Goal: Information Seeking & Learning: Understand process/instructions

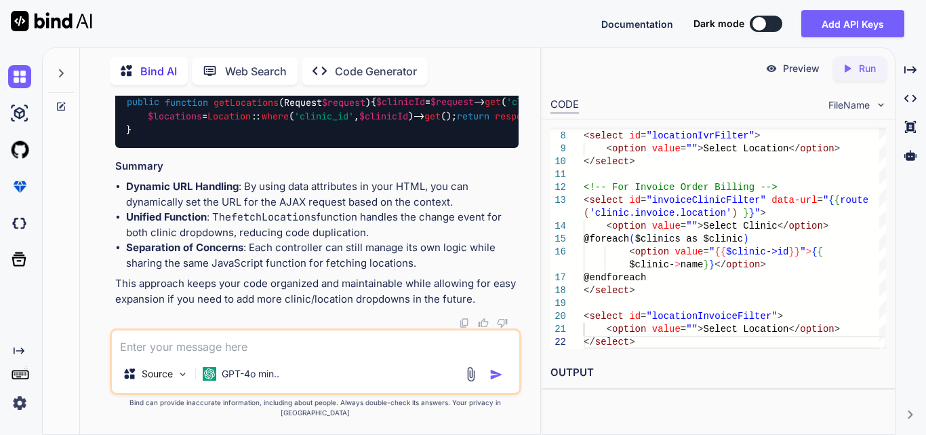
scroll to position [111870, 0]
click at [189, 355] on textarea at bounding box center [315, 342] width 407 height 24
paste textarea "Route::get('/get-locations', [IVRController::class, 'getLocations'])->name('cli…"
type textarea "x"
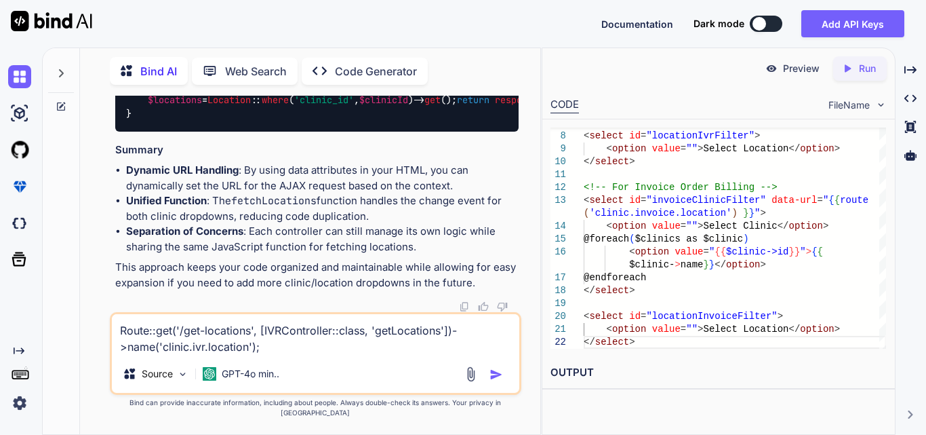
type textarea "Route::get('/get-locations', [IVRController::class, 'getLocations'])->name('cli…"
click at [270, 355] on textarea "Route::get('/get-locations', [IVRController::class, 'getLocations'])->name('cli…" at bounding box center [315, 334] width 407 height 41
type textarea "x"
type textarea "Route::get('/get-locations', [IVRController::class, 'getLocations'])->name('cli…"
type textarea "x"
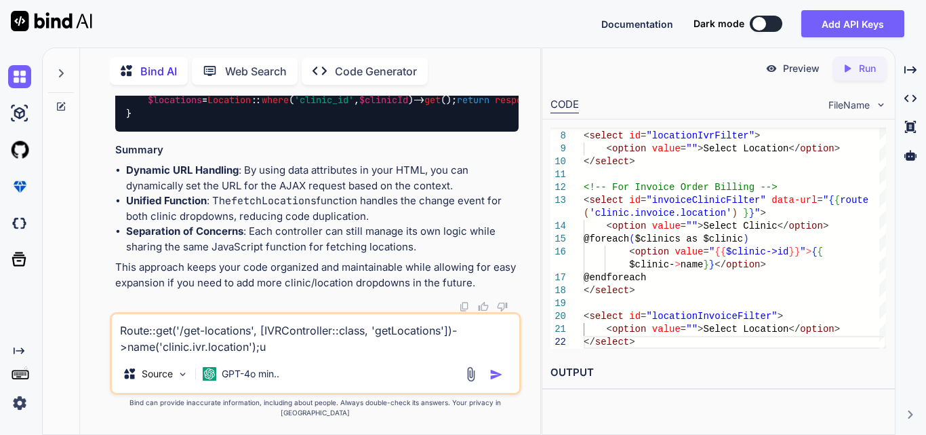
type textarea "Route::get('/get-locations', [IVRController::class, 'getLocations'])->name('cli…"
type textarea "x"
type textarea "Route::get('/get-locations', [IVRController::class, 'getLocations'])->name('cli…"
type textarea "x"
type textarea "Route::get('/get-locations', [IVRController::class, 'getLocations'])->name('cli…"
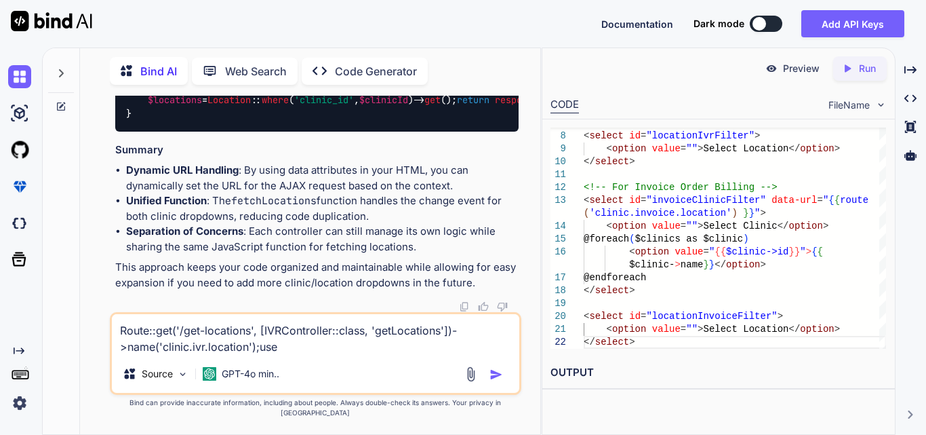
paste textarea "Route::get('reporting/get-clinic-location', [ReportingController::class, 'getCl…"
type textarea "x"
type textarea "Route::get('/get-locations', [IVRController::class, 'getLocations'])->name('cli…"
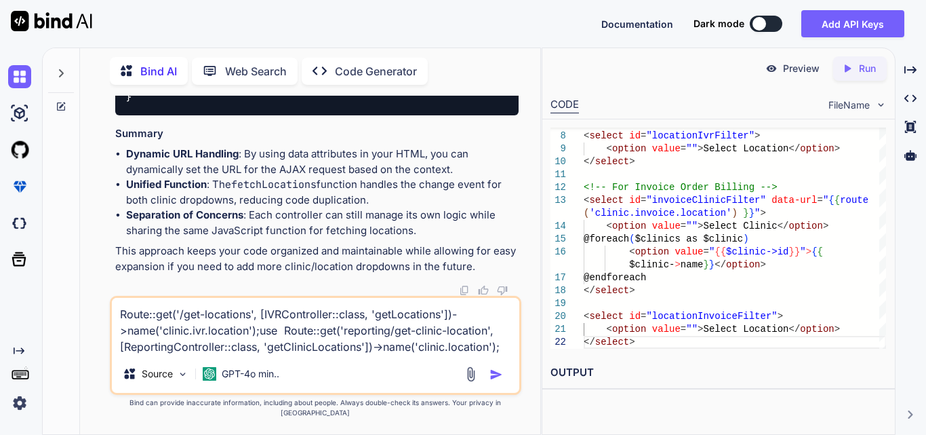
type textarea "x"
type textarea "Route::get('/get-locations', [IVRController::class, 'getLocations'])->name('cli…"
type textarea "x"
type textarea "Route::get('/get-locations', [IVRController::class, 'getLocations'])->name('cli…"
type textarea "x"
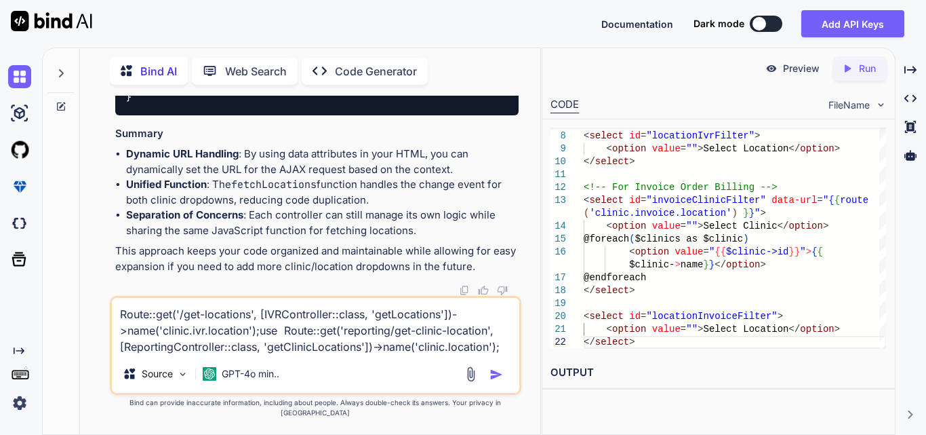
type textarea "Route::get('/get-locations', [IVRController::class, 'getLocations'])->name('cli…"
type textarea "x"
type textarea "Route::get('/get-locations', [IVRController::class, 'getLocations'])->name('cli…"
type textarea "x"
type textarea "Route::get('/get-locations', [IVRController::class, 'getLocations'])->name('cli…"
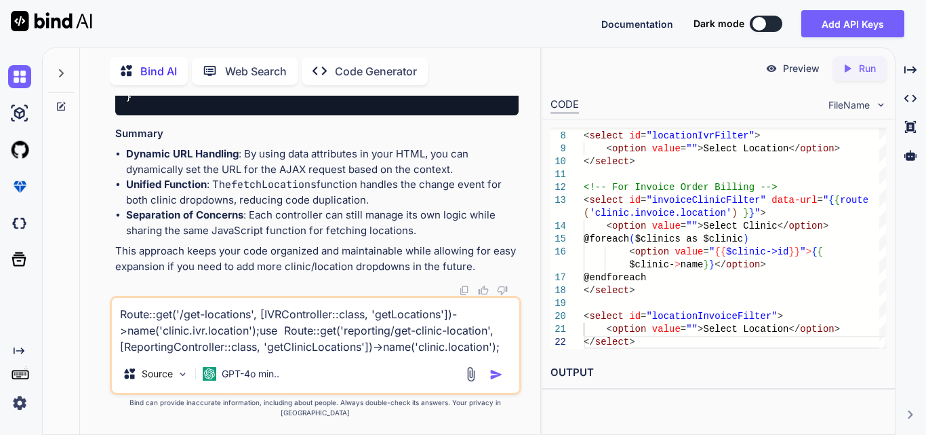
type textarea "x"
type textarea "Route::get('/get-locations', [IVRController::class, 'getLocations'])->name('cli…"
type textarea "x"
type textarea "Route::get('/get-locations', [IVRController::class, 'getLocations'])->name('cli…"
type textarea "x"
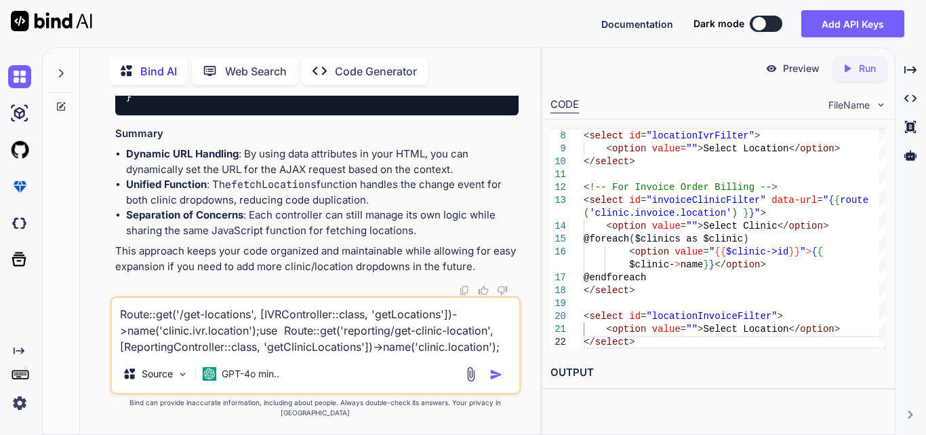
type textarea "Route::get('/get-locations', [IVRController::class, 'getLocations'])->name('cli…"
type textarea "x"
type textarea "Route::get('/get-locations', [IVRController::class, 'getLocations'])->name('cli…"
type textarea "x"
type textarea "Route::get('/get-locations', [IVRController::class, 'getLocations'])->name('cli…"
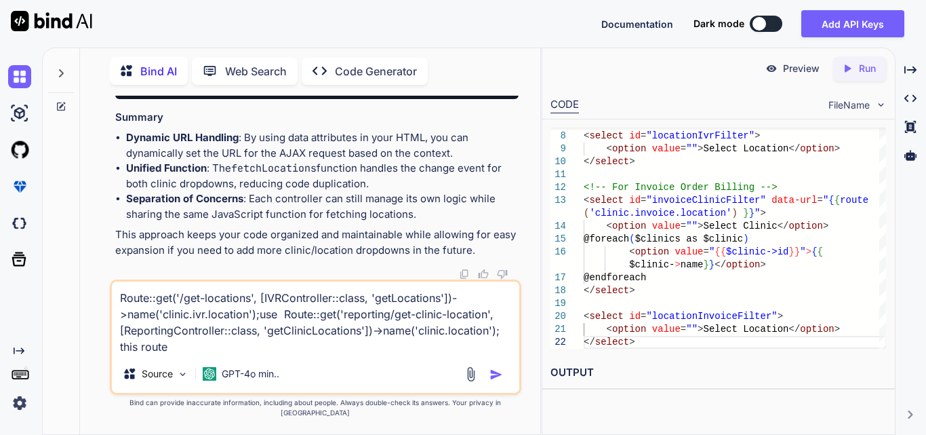
type textarea "x"
type textarea "Route::get('/get-locations', [IVRController::class, 'getLocations'])->name('cli…"
type textarea "x"
type textarea "Route::get('/get-locations', [IVRController::class, 'getLocations'])->name('cli…"
type textarea "x"
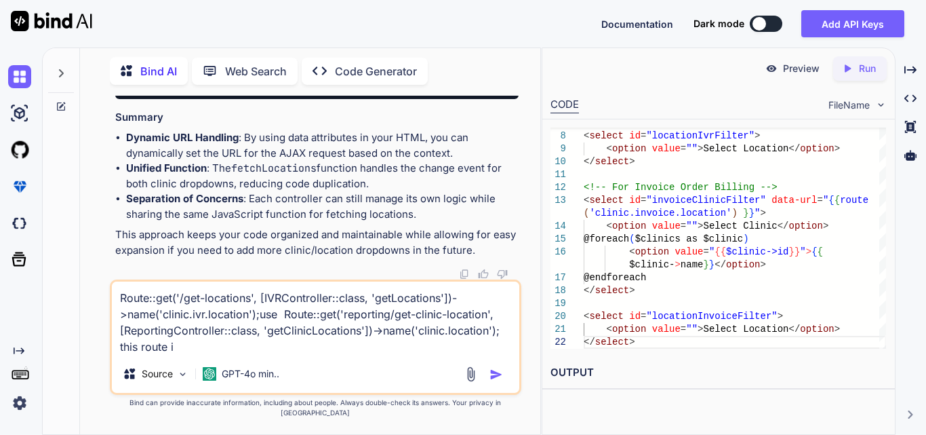
type textarea "Route::get('/get-locations', [IVRController::class, 'getLocations'])->name('cli…"
type textarea "x"
type textarea "Route::get('/get-locations', [IVRController::class, 'getLocations'])->name('cli…"
type textarea "x"
type textarea "Route::get('/get-locations', [IVRController::class, 'getLocations'])->name('cli…"
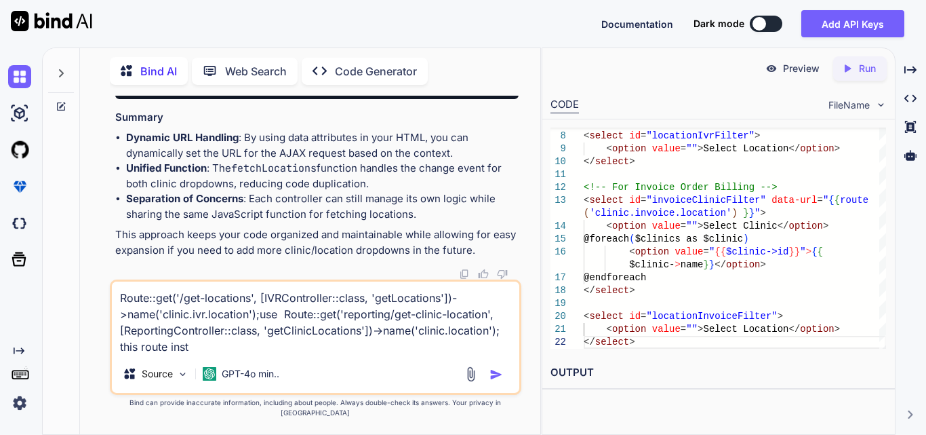
type textarea "x"
type textarea "Route::get('/get-locations', [IVRController::class, 'getLocations'])->name('cli…"
type textarea "x"
type textarea "Route::get('/get-locations', [IVRController::class, 'getLocations'])->name('cli…"
type textarea "x"
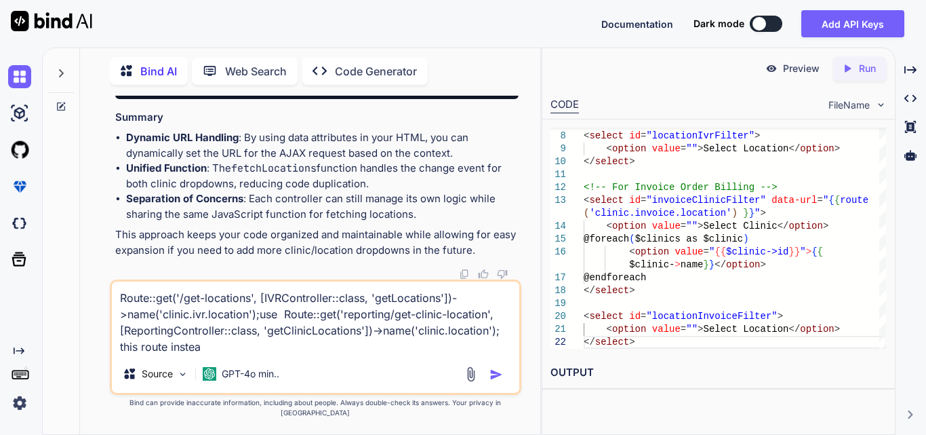
type textarea "Route::get('/get-locations', [IVRController::class, 'getLocations'])->name('cli…"
type textarea "x"
type textarea "Route::get('/get-locations', [IVRController::class, 'getLocations'])->name('cli…"
type textarea "x"
type textarea "Route::get('/get-locations', [IVRController::class, 'getLocations'])->name('cli…"
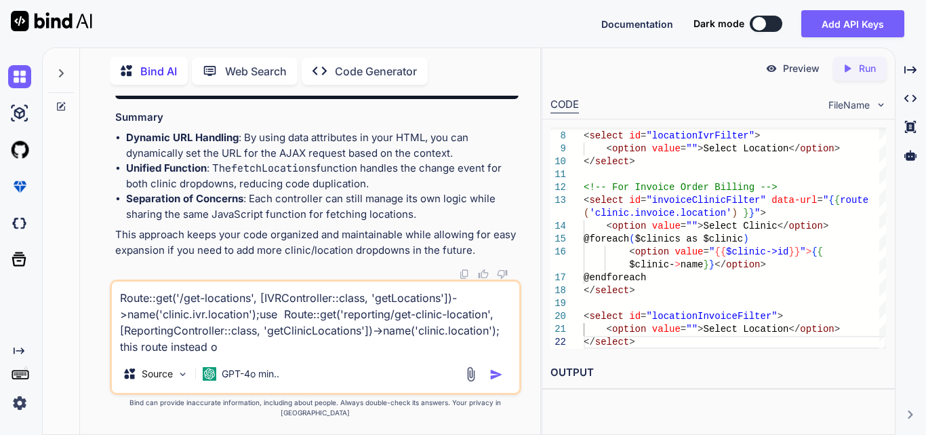
type textarea "x"
type textarea "Route::get('/get-locations', [IVRController::class, 'getLocations'])->name('cli…"
type textarea "x"
type textarea "Route::get('/get-locations', [IVRController::class, 'getLocations'])->name('cli…"
type textarea "x"
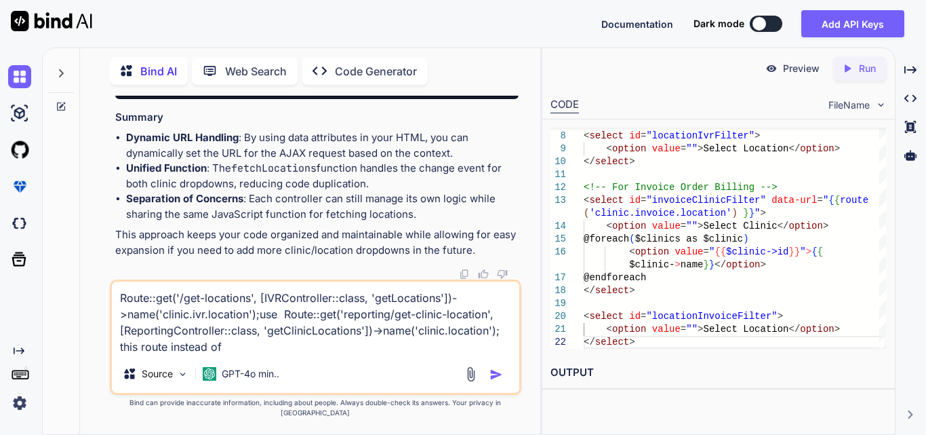
type textarea "Route::get('/get-locations', [IVRController::class, 'getLocations'])->name('cli…"
type textarea "x"
type textarea "Route::get('/get-locations', [IVRController::class, 'getLocations'])->name('cli…"
type textarea "x"
type textarea "Route::get('/get-locations', [IVRController::class, 'getLocations'])->name('cli…"
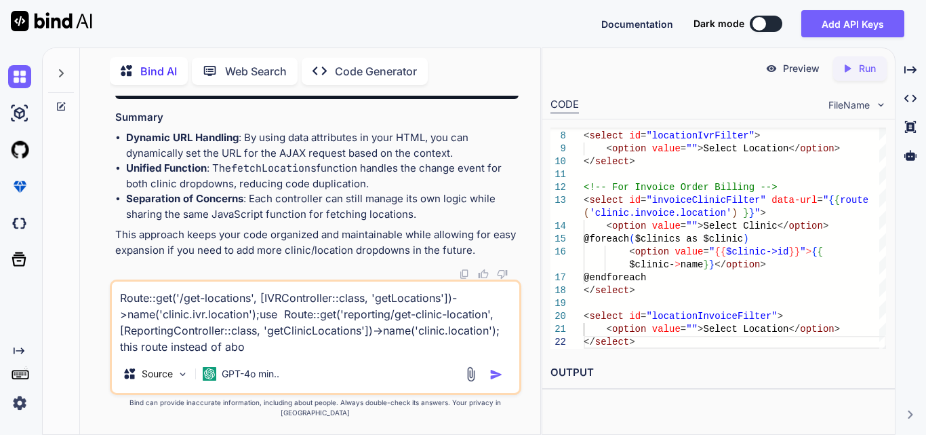
type textarea "x"
type textarea "Route::get('/get-locations', [IVRController::class, 'getLocations'])->name('cli…"
type textarea "x"
type textarea "Route::get('/get-locations', [IVRController::class, 'getLocations'])->name('cli…"
type textarea "x"
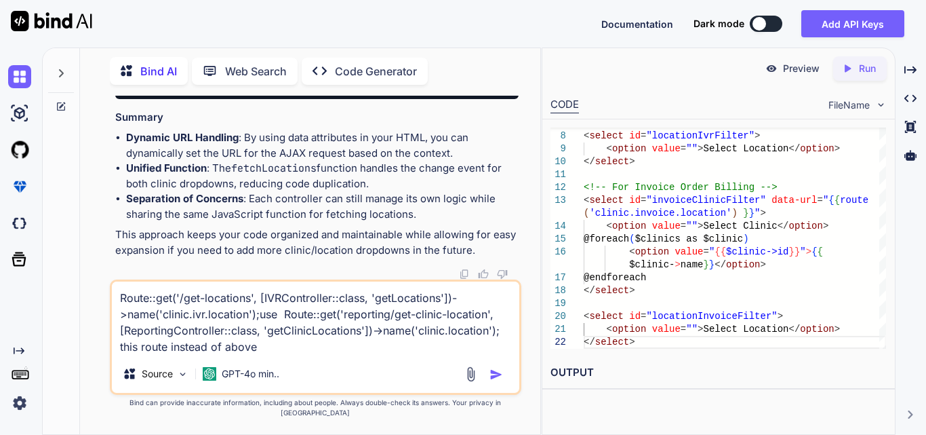
type textarea "Route::get('/get-locations', [IVRController::class, 'getLocations'])->name('cli…"
type textarea "x"
type textarea "Route::get('/get-locations', [IVRController::class, 'getLocations'])->name('cli…"
type textarea "x"
type textarea "Route::get('/get-locations', [IVRController::class, 'getLocations'])->name('cli…"
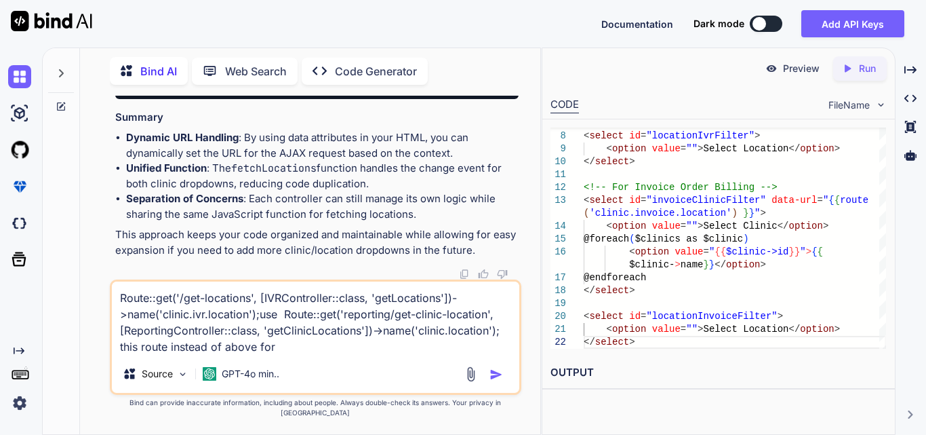
type textarea "x"
type textarea "Route::get('/get-locations', [IVRController::class, 'getLocations'])->name('cli…"
type textarea "x"
type textarea "Route::get('/get-locations', [IVRController::class, 'getLocations'])->name('cli…"
type textarea "x"
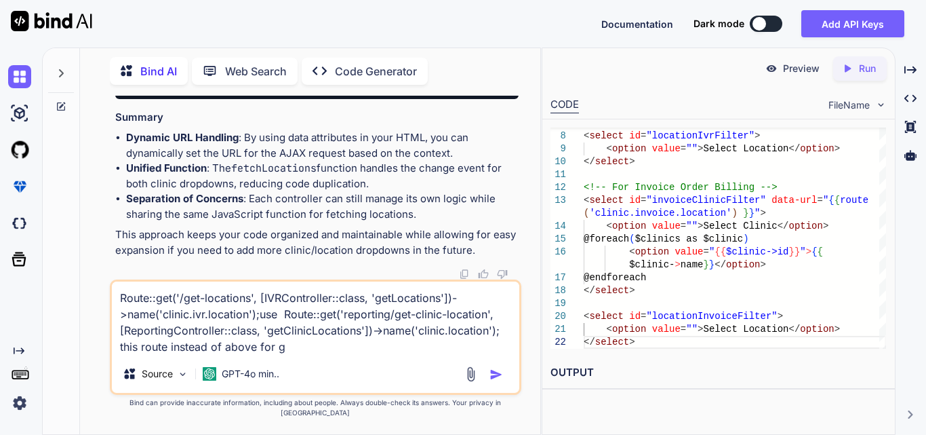
type textarea "Route::get('/get-locations', [IVRController::class, 'getLocations'])->name('cli…"
type textarea "x"
type textarea "Route::get('/get-locations', [IVRController::class, 'getLocations'])->name('cli…"
type textarea "x"
type textarea "Route::get('/get-locations', [IVRController::class, 'getLocations'])->name('cli…"
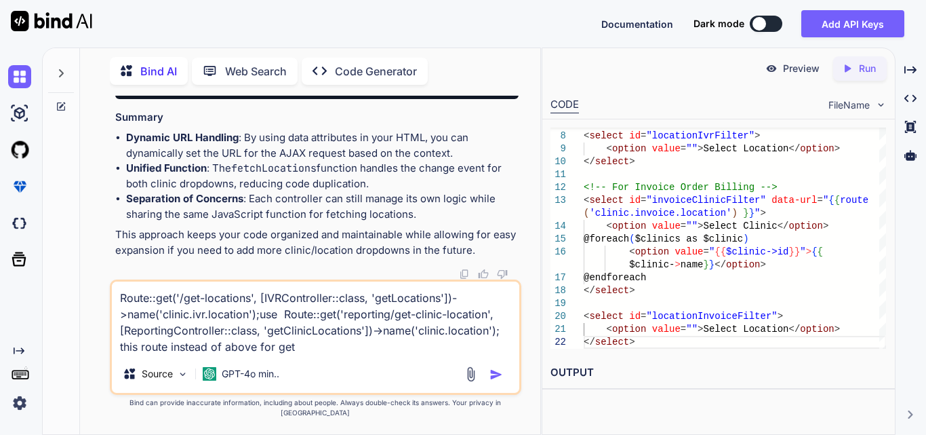
type textarea "x"
type textarea "Route::get('/get-locations', [IVRController::class, 'getLocations'])->name('cli…"
type textarea "x"
type textarea "Route::get('/get-locations', [IVRController::class, 'getLocations'])->name('cli…"
type textarea "x"
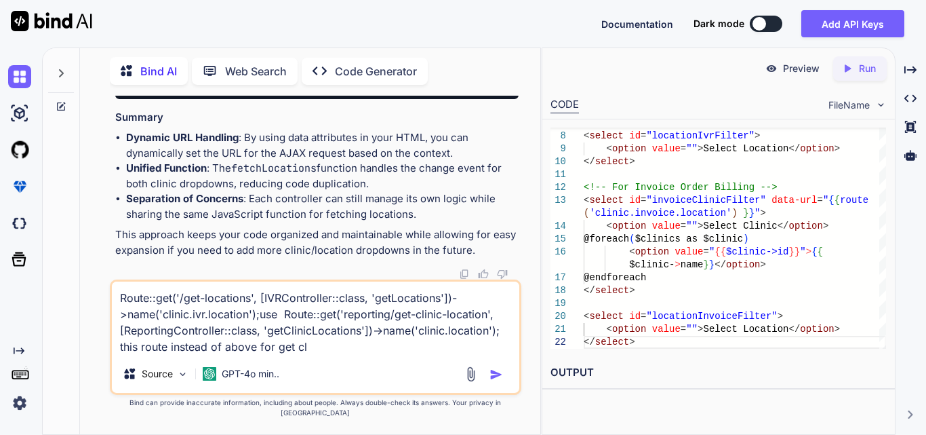
type textarea "Route::get('/get-locations', [IVRController::class, 'getLocations'])->name('cli…"
type textarea "x"
type textarea "Route::get('/get-locations', [IVRController::class, 'getLocations'])->name('cli…"
type textarea "x"
type textarea "Route::get('/get-locations', [IVRController::class, 'getLocations'])->name('cli…"
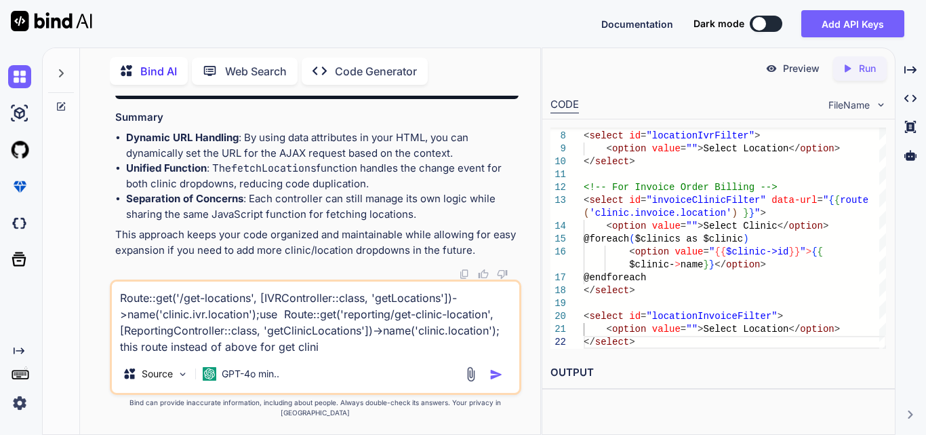
type textarea "x"
type textarea "Route::get('/get-locations', [IVRController::class, 'getLocations'])->name('cli…"
type textarea "x"
type textarea "Route::get('/get-locations', [IVRController::class, 'getLocations'])->name('cli…"
type textarea "x"
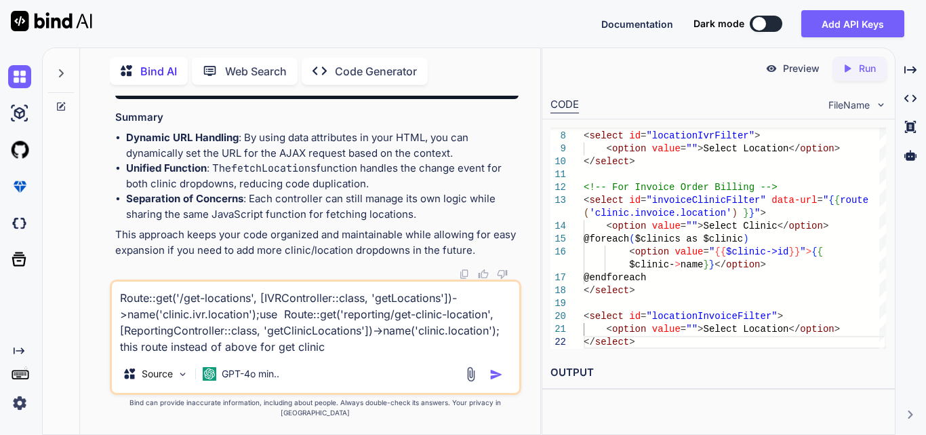
type textarea "Route::get('/get-locations', [IVRController::class, 'getLocations'])->name('cli…"
type textarea "x"
type textarea "Route::get('/get-locations', [IVRController::class, 'getLocations'])->name('cli…"
type textarea "x"
type textarea "Route::get('/get-locations', [IVRController::class, 'getLocations'])->name('cli…"
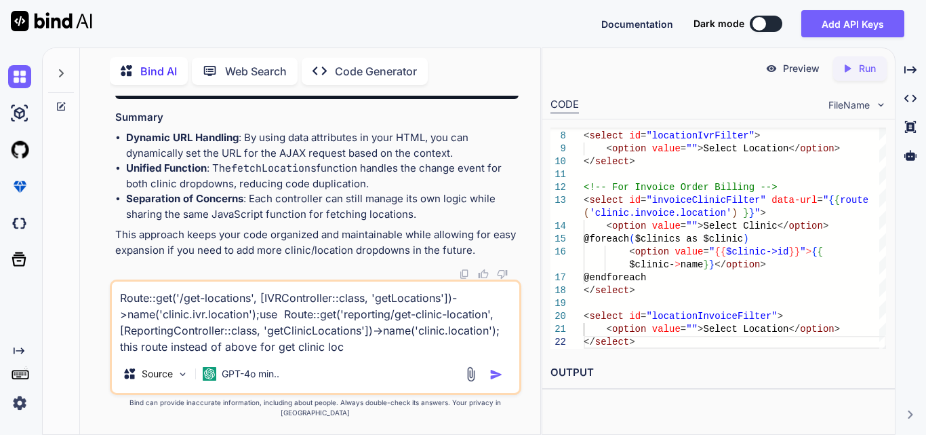
type textarea "x"
type textarea "Route::get('/get-locations', [IVRController::class, 'getLocations'])->name('cli…"
type textarea "x"
type textarea "Route::get('/get-locations', [IVRController::class, 'getLocations'])->name('cli…"
type textarea "x"
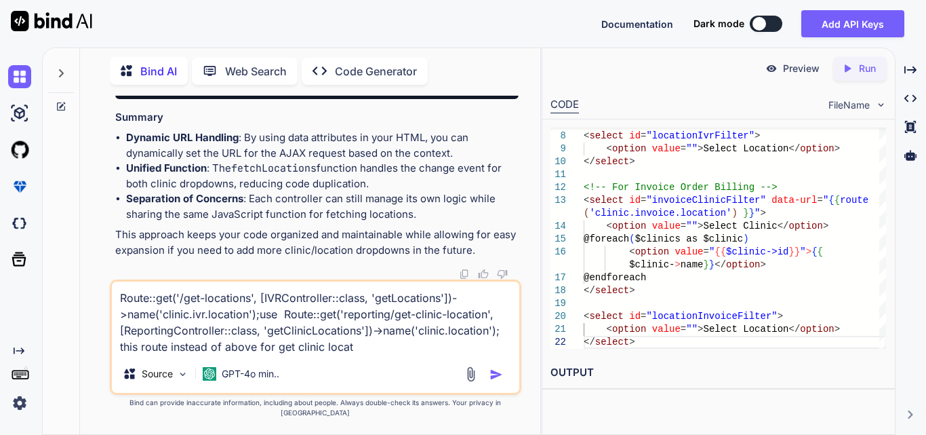
type textarea "Route::get('/get-locations', [IVRController::class, 'getLocations'])->name('cli…"
type textarea "x"
type textarea "Route::get('/get-locations', [IVRController::class, 'getLocations'])->name('cli…"
type textarea "x"
type textarea "Route::get('/get-locations', [IVRController::class, 'getLocations'])->name('cli…"
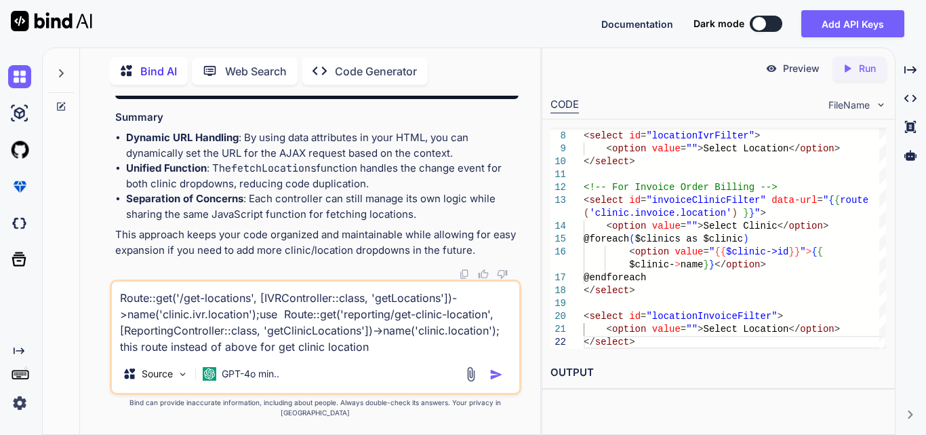
type textarea "x"
type textarea "Route::get('/get-locations', [IVRController::class, 'getLocations'])->name('cli…"
type textarea "x"
type textarea "Route::get('/get-locations', [IVRController::class, 'getLocations'])->name('cli…"
type textarea "x"
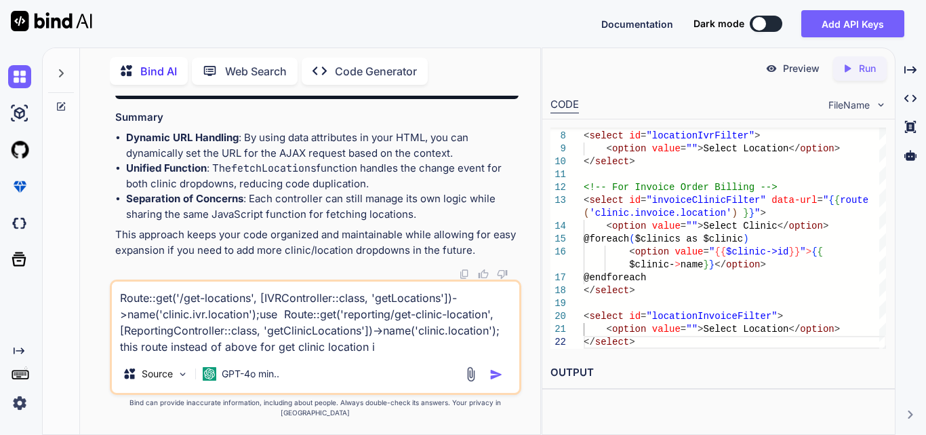
type textarea "Route::get('/get-locations', [IVRController::class, 'getLocations'])->name('cli…"
type textarea "x"
type textarea "Route::get('/get-locations', [IVRController::class, 'getLocations'])->name('cli…"
type textarea "x"
type textarea "Route::get('/get-locations', [IVRController::class, 'getLocations'])->name('cli…"
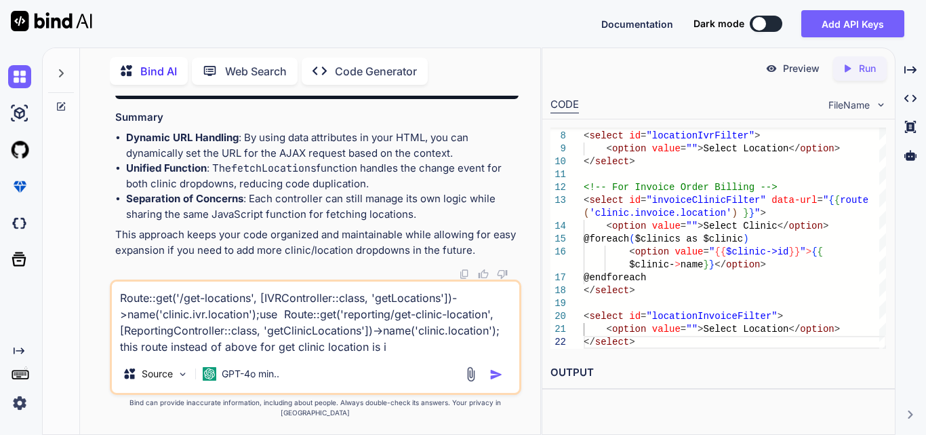
type textarea "x"
type textarea "Route::get('/get-locations', [IVRController::class, 'getLocations'])->name('cli…"
type textarea "x"
type textarea "Route::get('/get-locations', [IVRController::class, 'getLocations'])->name('cli…"
type textarea "x"
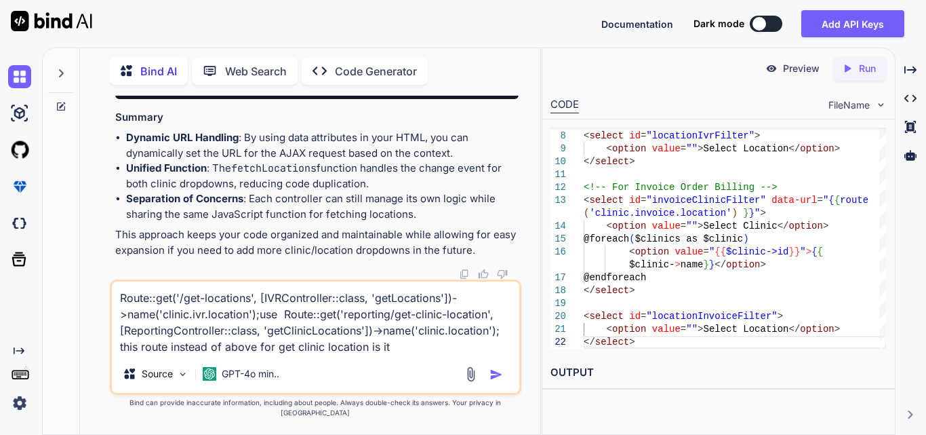
type textarea "Route::get('/get-locations', [IVRController::class, 'getLocations'])->name('cli…"
type textarea "x"
type textarea "Route::get('/get-locations', [IVRController::class, 'getLocations'])->name('cli…"
type textarea "x"
type textarea "Route::get('/get-locations', [IVRController::class, 'getLocations'])->name('cli…"
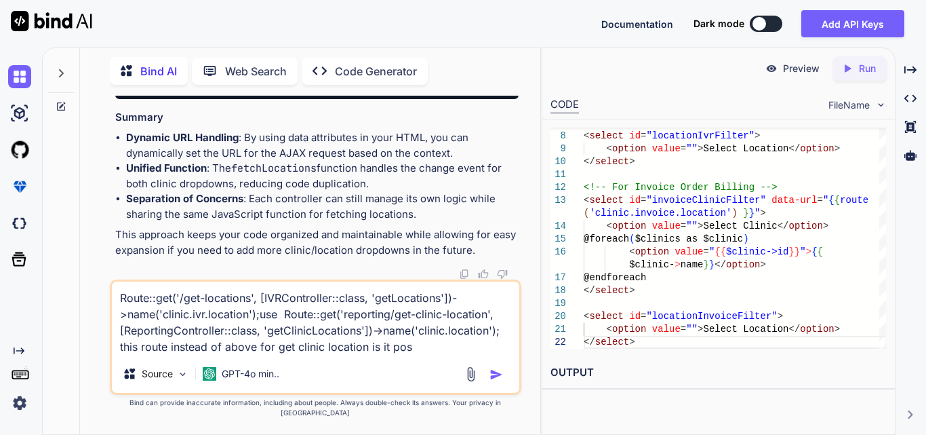
type textarea "x"
type textarea "Route::get('/get-locations', [IVRController::class, 'getLocations'])->name('cli…"
type textarea "x"
type textarea "Route::get('/get-locations', [IVRController::class, 'getLocations'])->name('cli…"
type textarea "x"
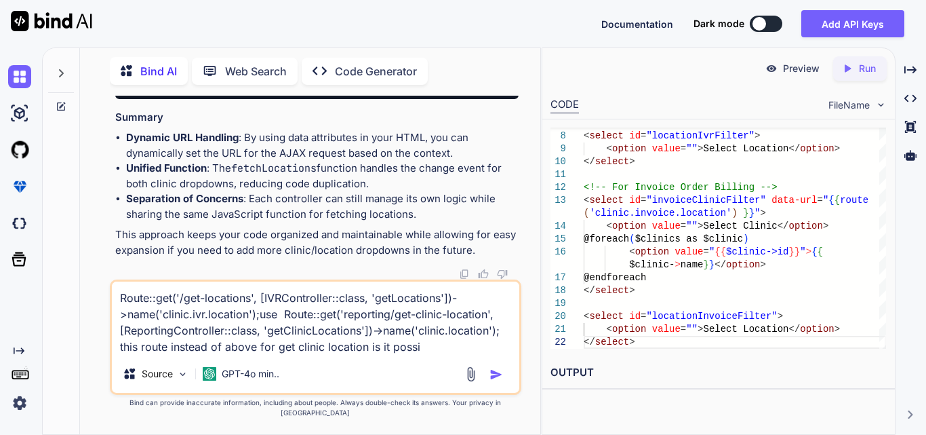
type textarea "Route::get('/get-locations', [IVRController::class, 'getLocations'])->name('cli…"
type textarea "x"
type textarea "Route::get('/get-locations', [IVRController::class, 'getLocations'])->name('cli…"
type textarea "x"
type textarea "Route::get('/get-locations', [IVRController::class, 'getLocations'])->name('cli…"
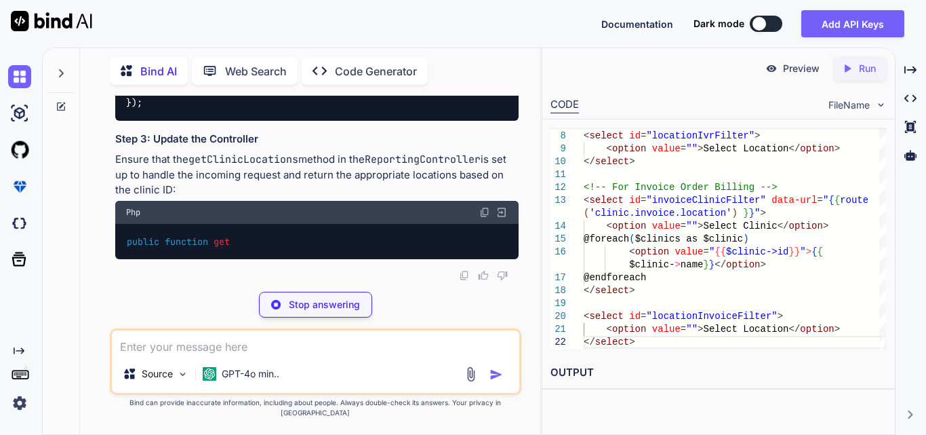
scroll to position [112615, 0]
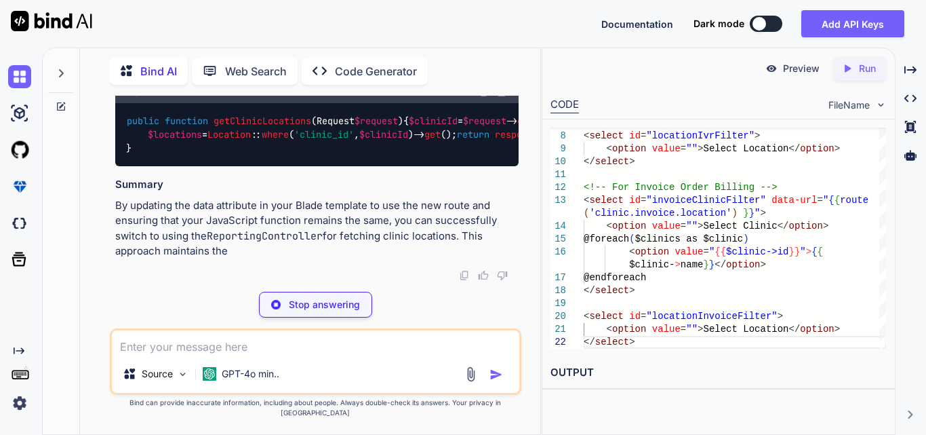
type textarea "x"
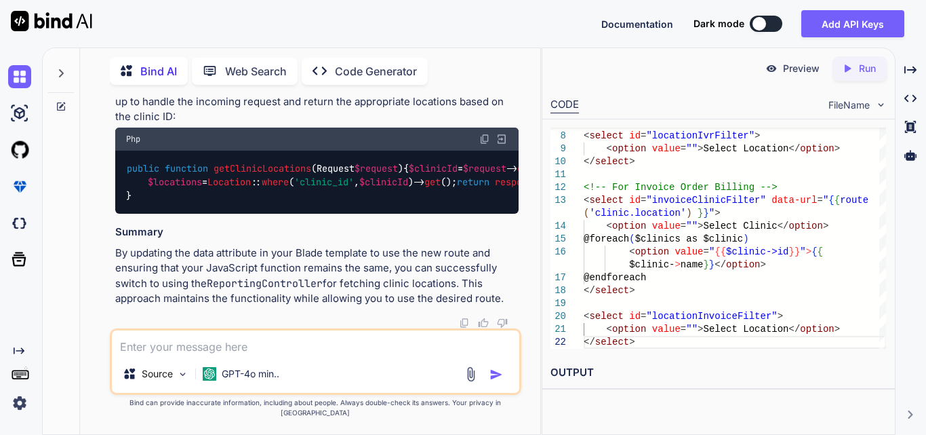
scroll to position [112750, 0]
drag, startPoint x: 310, startPoint y: 229, endPoint x: 394, endPoint y: 233, distance: 84.1
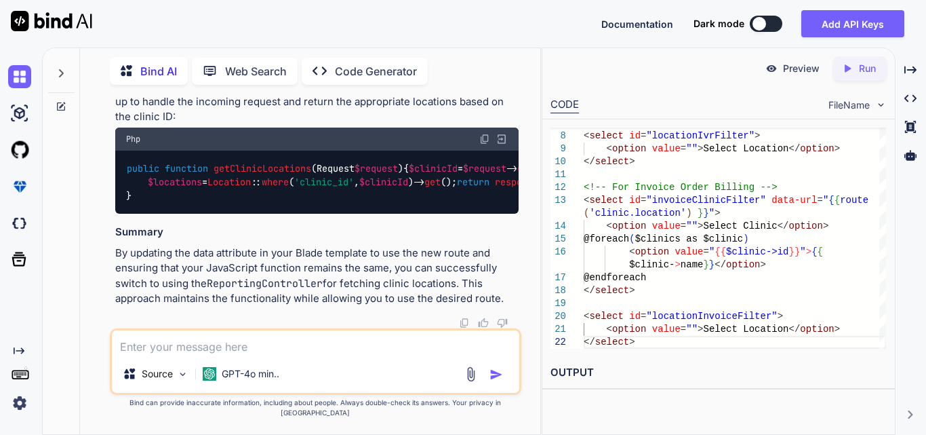
drag, startPoint x: 245, startPoint y: 277, endPoint x: 388, endPoint y: 285, distance: 142.6
copy span "data-url = "{{ route('clinic.location') }}""
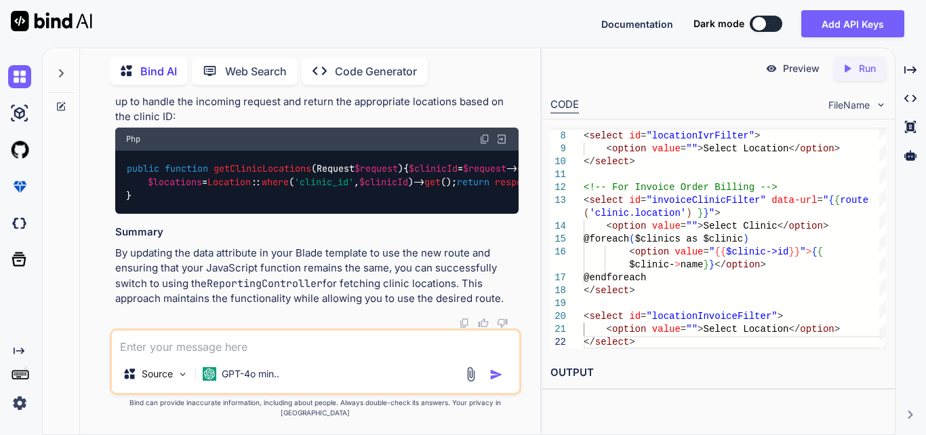
scroll to position [113006, 0]
click at [614, 22] on span "'#ivrClinicFilter'" at bounding box center [663, 15] width 98 height 12
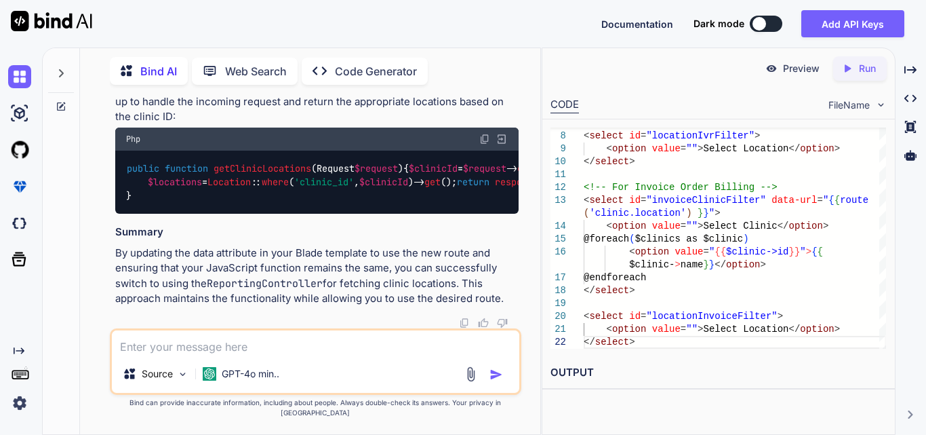
click at [217, 355] on textarea at bounding box center [315, 342] width 407 height 24
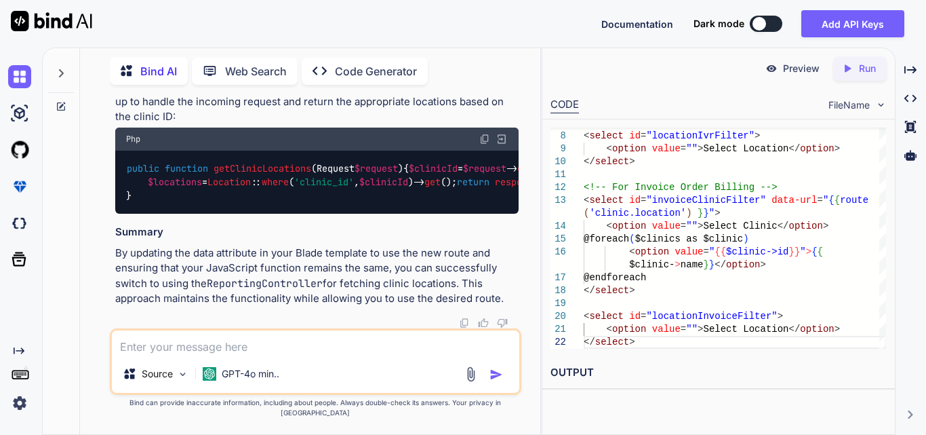
paste textarea "Route::get('/get-clinic-locations', [IVRController::class, 'getLocations'])->na…"
type textarea "x"
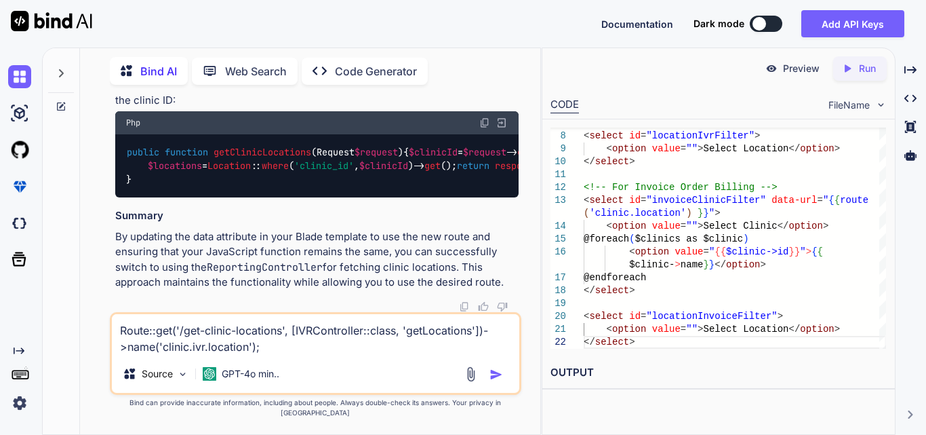
type textarea "Route::get('/get-clinic-locations', [IVRController::class, 'getLocations'])->na…"
paste textarea "$('#ivrClinicFilter').change(function () { var clinicId = $(this).val(); $('#iv…"
type textarea "x"
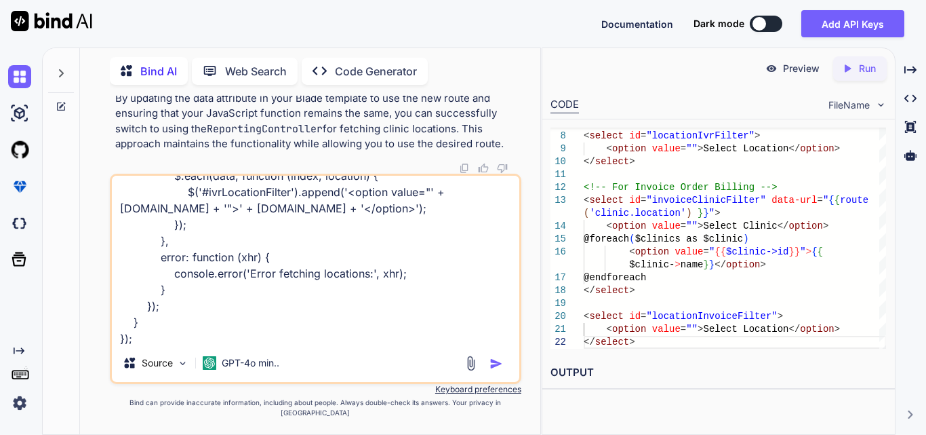
type textarea "Route::get('/get-clinic-locations', [IVRController::class, 'getLocations'])->na…"
paste textarea "public function getLocations($request) { // Fetch locations based on the clinic…"
type textarea "x"
type textarea "Route::get('/get-clinic-locations', [IVRController::class, 'getLocations'])->na…"
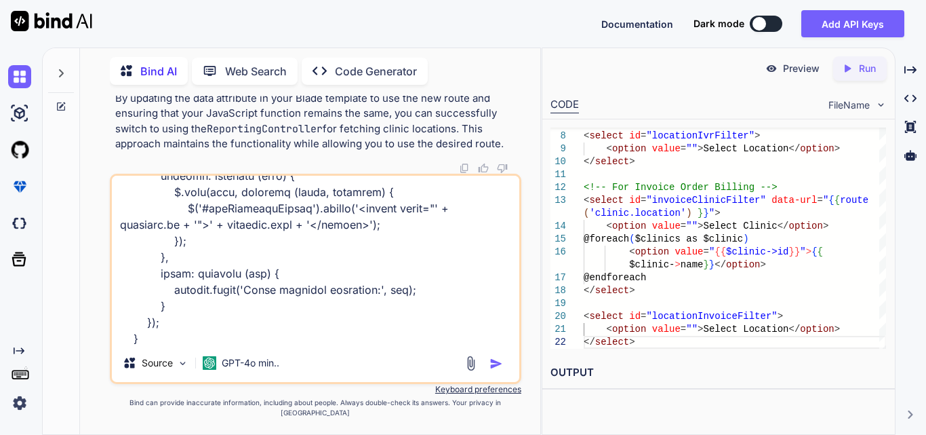
scroll to position [342, 0]
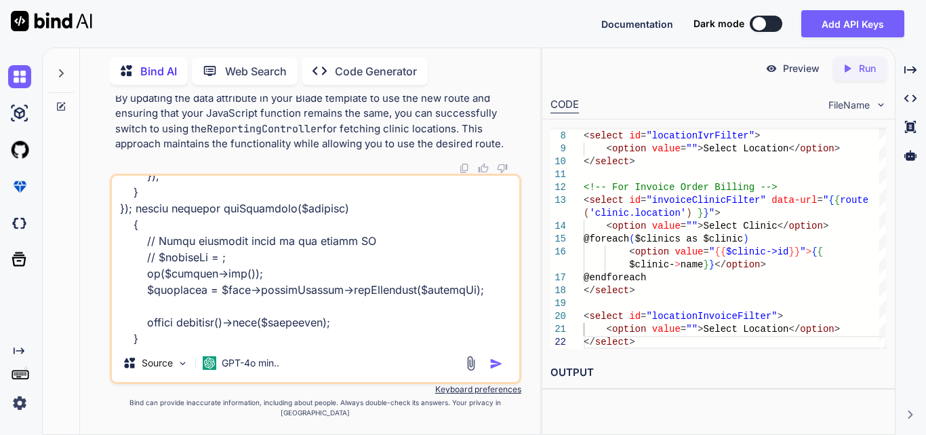
type textarea "x"
type textarea "Route::get('/get-clinic-locations', [IVRController::class, 'getLocations'])->na…"
type textarea "x"
type textarea "Route::get('/get-clinic-locations', [IVRController::class, 'getLocations'])->na…"
type textarea "x"
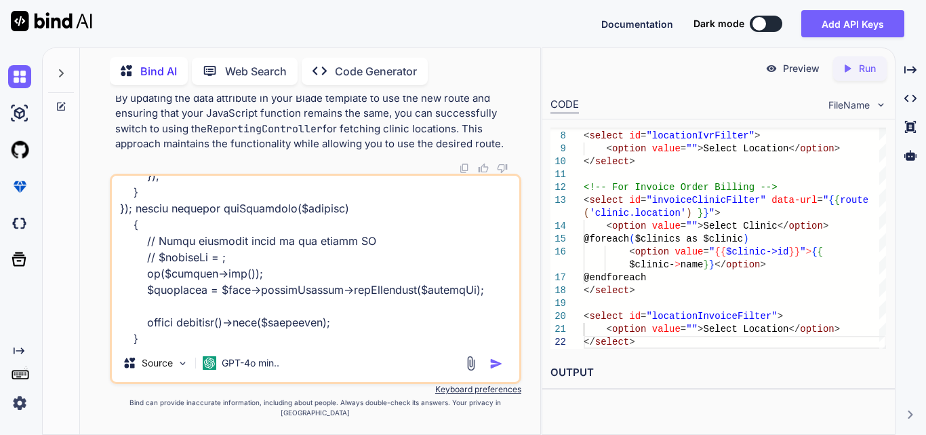
type textarea "Route::get('/get-clinic-locations', [IVRController::class, 'getLocations'])->na…"
type textarea "x"
type textarea "Route::get('/get-clinic-locations', [IVRController::class, 'getLocations'])->na…"
type textarea "x"
type textarea "Route::get('/get-clinic-locations', [IVRController::class, 'getLocations'])->na…"
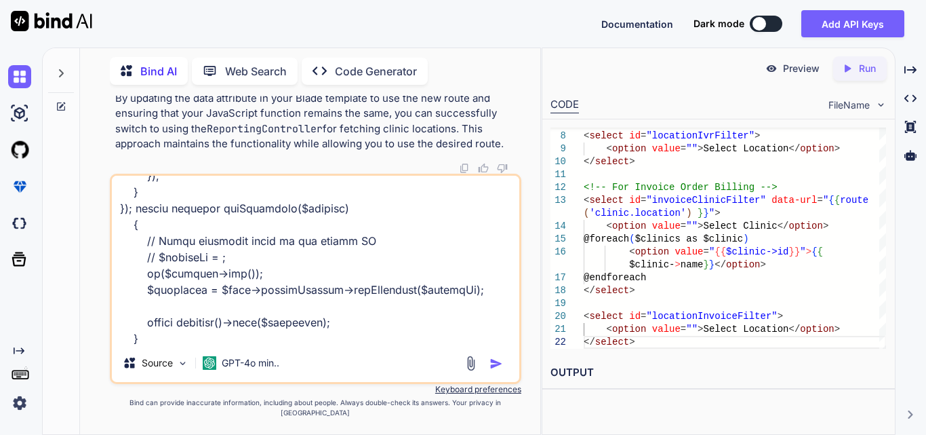
type textarea "x"
type textarea "Route::get('/get-clinic-locations', [IVRController::class, 'getLocations'])->na…"
type textarea "x"
type textarea "Route::get('/get-clinic-locations', [IVRController::class, 'getLocations'])->na…"
type textarea "x"
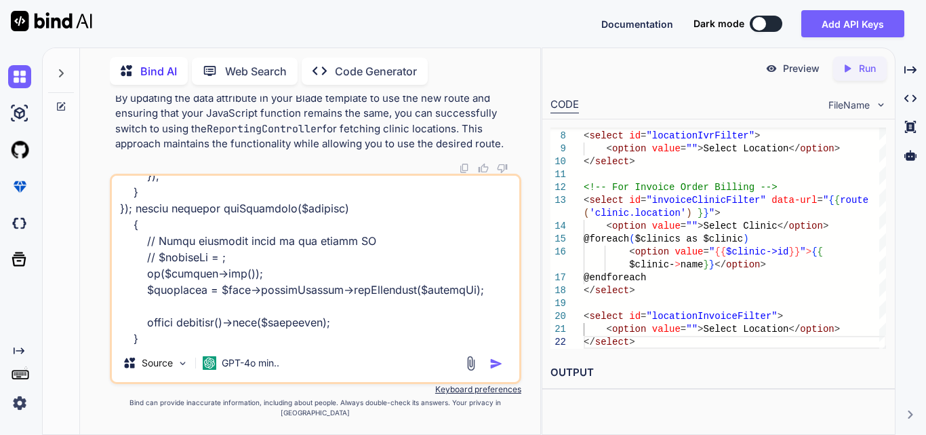
type textarea "Route::get('/get-clinic-locations', [IVRController::class, 'getLocations'])->na…"
type textarea "x"
type textarea "Route::get('/get-clinic-locations', [IVRController::class, 'getLocations'])->na…"
type textarea "x"
type textarea "Route::get('/get-clinic-locations', [IVRController::class, 'getLocations'])->na…"
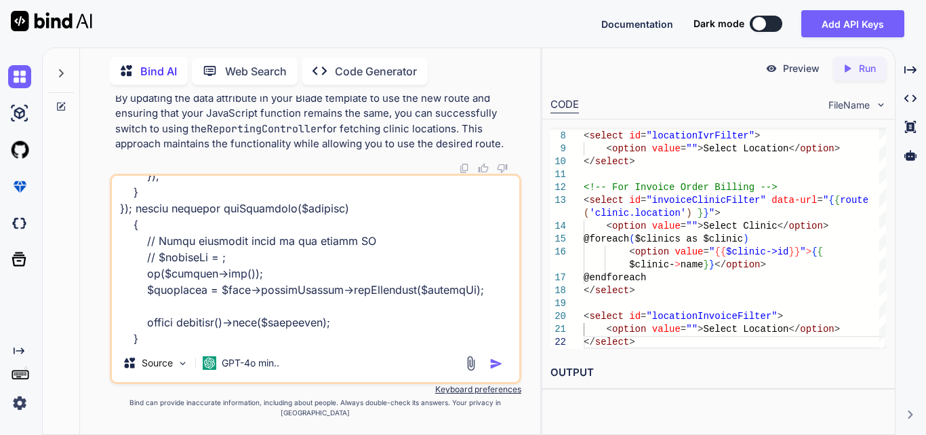
type textarea "x"
type textarea "Route::get('/get-clinic-locations', [IVRController::class, 'getLocations'])->na…"
type textarea "x"
type textarea "Route::get('/get-clinic-locations', [IVRController::class, 'getLocations'])->na…"
type textarea "x"
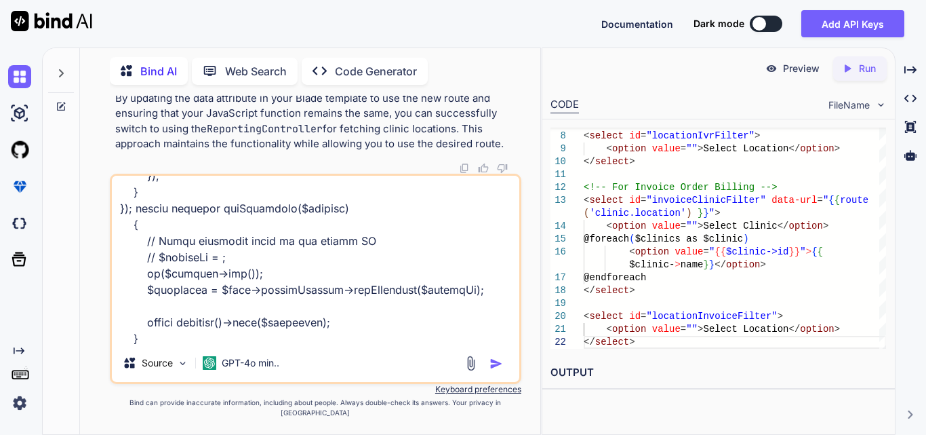
type textarea "Route::get('/get-clinic-locations', [IVRController::class, 'getLocations'])->na…"
type textarea "x"
type textarea "Route::get('/get-clinic-locations', [IVRController::class, 'getLocations'])->na…"
type textarea "x"
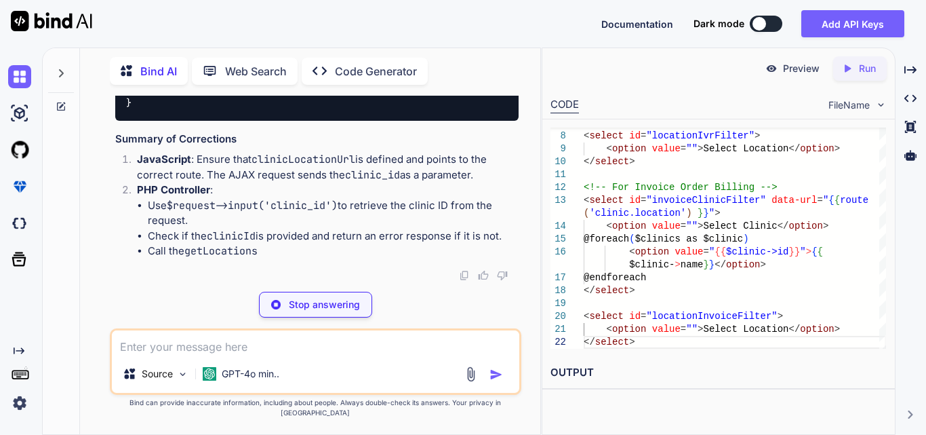
scroll to position [114604, 0]
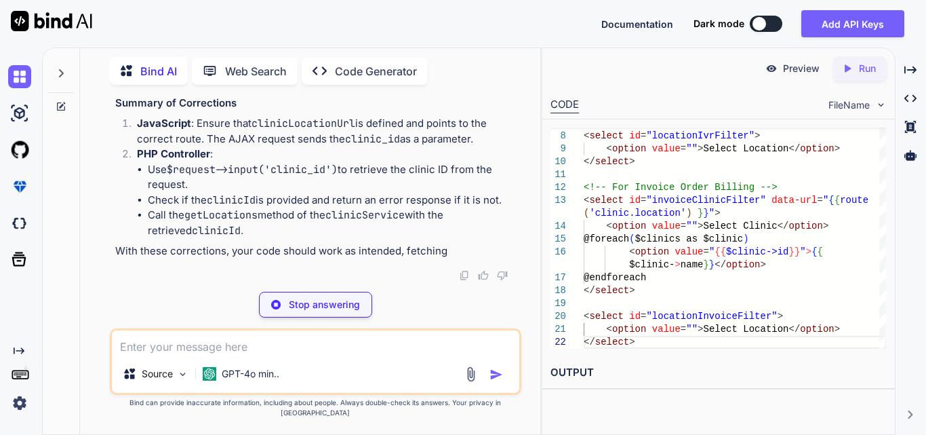
type textarea "x"
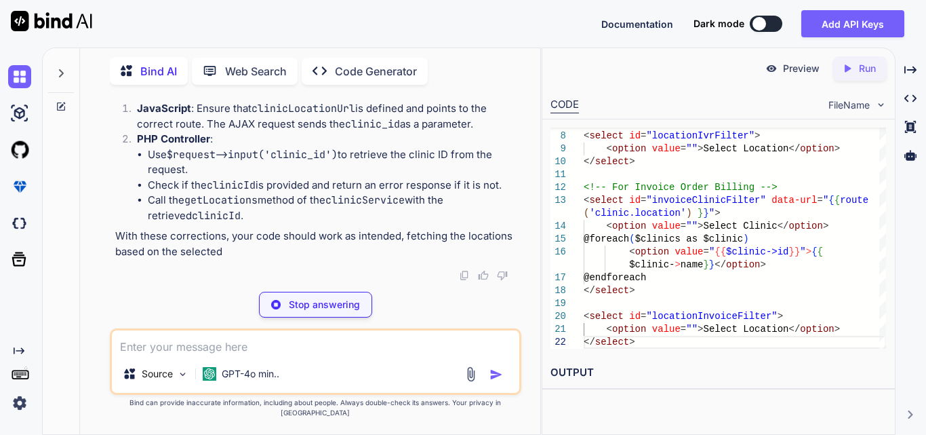
type textarea "x"
type textarea "error: function (xhr) { console.error('Error fetching locations:', xhr); } }); …"
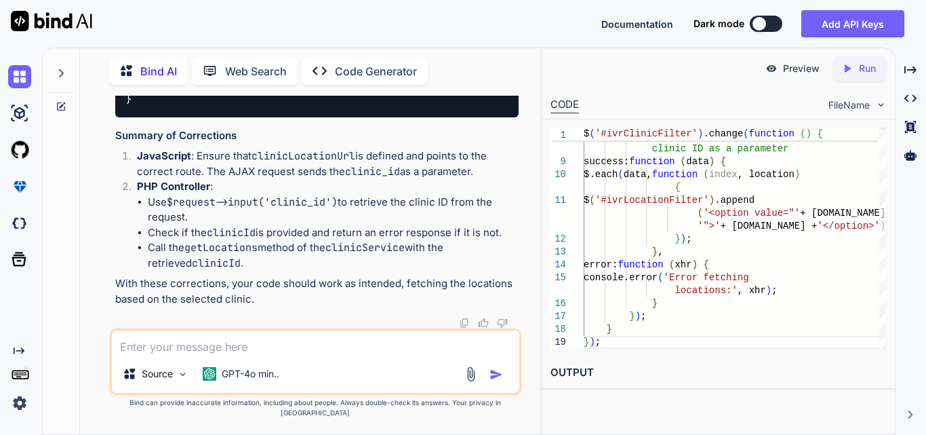
drag, startPoint x: 243, startPoint y: 113, endPoint x: 315, endPoint y: 113, distance: 71.9
click at [315, 22] on span "function getLocations ( Request $request )" at bounding box center [268, 16] width 206 height 12
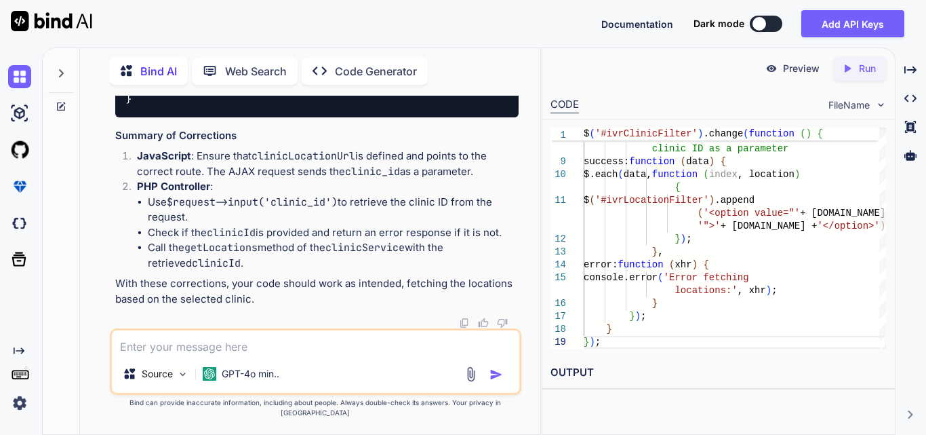
click at [257, 355] on textarea at bounding box center [315, 342] width 407 height 24
paste textarea "0 => array:3 [ "id" => 3 "is_primary" => 1 "address" => "[STREET_ADDRESS][US_ST…"
type textarea "x"
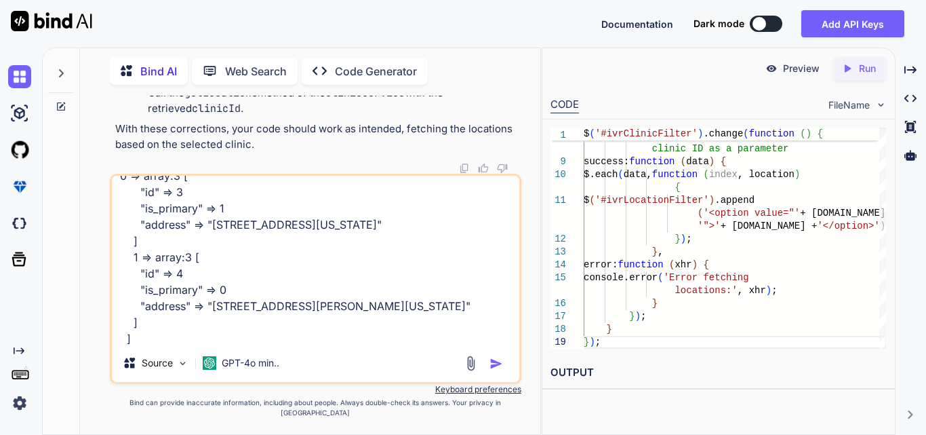
type textarea "0 => array:3 [ "id" => 3 "is_primary" => 1 "address" => "[STREET_ADDRESS][US_ST…"
click at [190, 344] on textarea "0 => array:3 [ "id" => 3 "is_primary" => 1 "address" => "[STREET_ADDRESS][US_ST…" at bounding box center [315, 260] width 407 height 168
type textarea "x"
type textarea "0 => array:3 [ "id" => 3 "is_primary" => 1 "address" => "[STREET_ADDRESS][US_ST…"
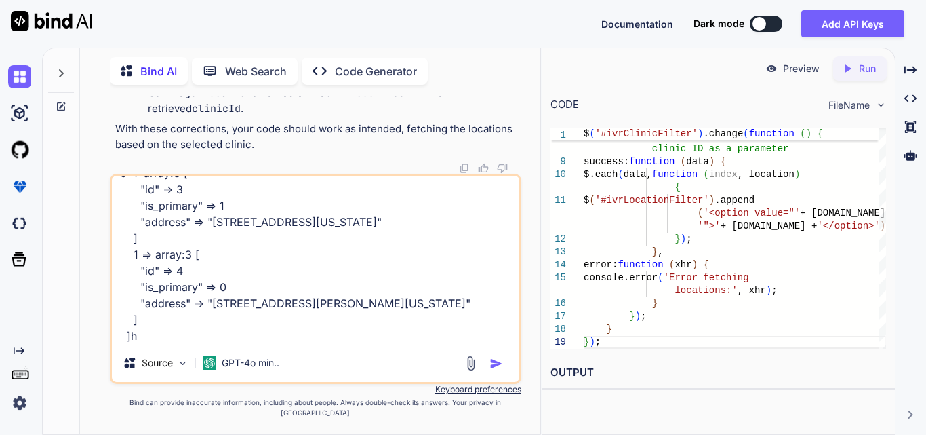
type textarea "x"
type textarea "0 => array:3 [ "id" => 3 "is_primary" => 1 "address" => "[STREET_ADDRESS][US_ST…"
type textarea "x"
type textarea "0 => array:3 [ "id" => 3 "is_primary" => 1 "address" => "[STREET_ADDRESS][US_ST…"
type textarea "x"
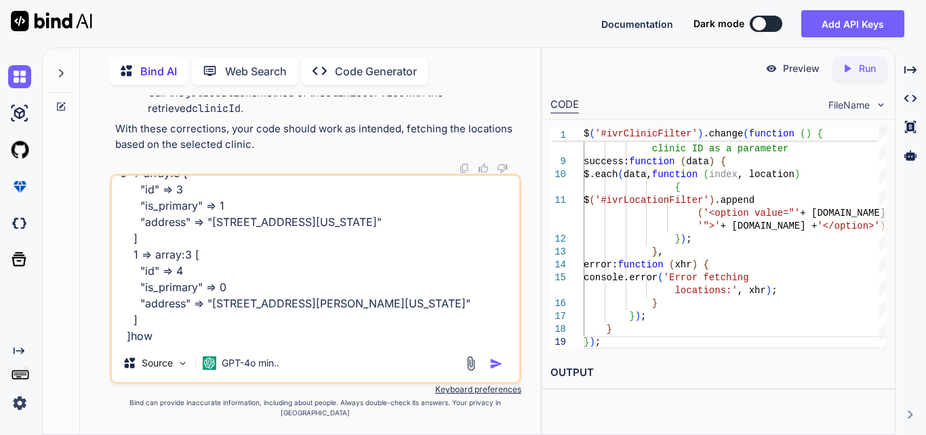
type textarea "0 => array:3 [ "id" => 3 "is_primary" => 1 "address" => "[STREET_ADDRESS][US_ST…"
type textarea "x"
type textarea "0 => array:3 [ "id" => 3 "is_primary" => 1 "address" => "[STREET_ADDRESS][US_ST…"
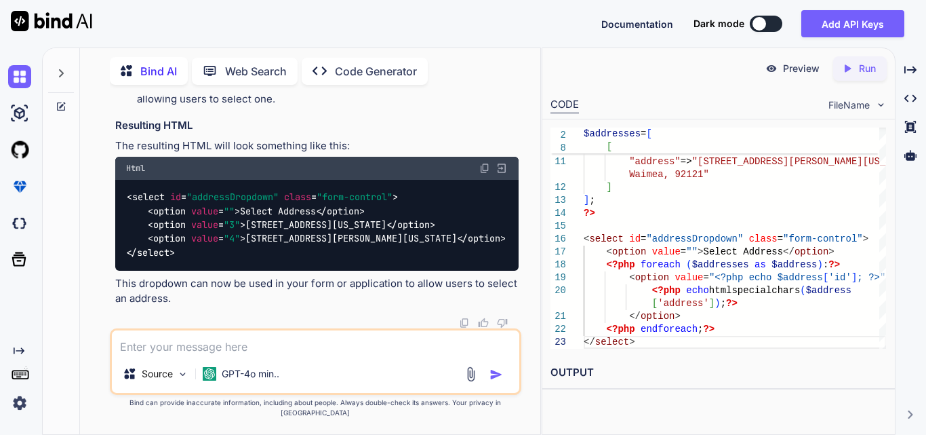
scroll to position [115522, 0]
click at [220, 349] on textarea at bounding box center [315, 342] width 407 height 24
paste textarea "<!-- resources/views/components/filters.blade.php --> <div class="{{ $filterTyp…"
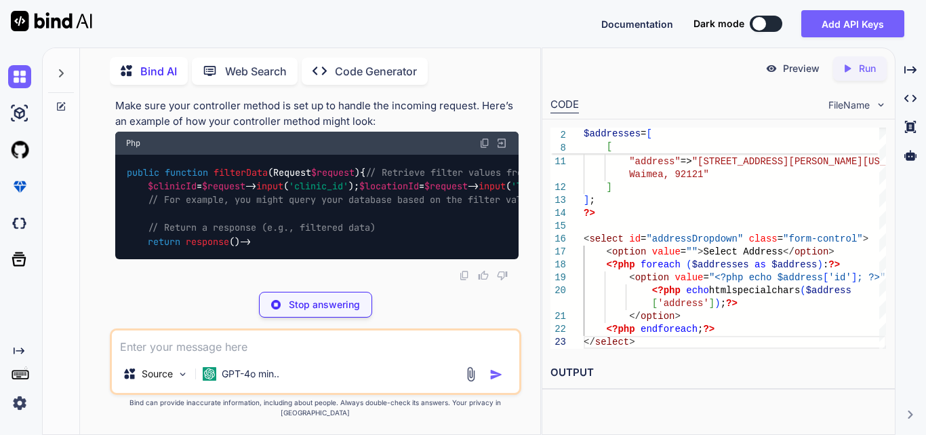
scroll to position [117058, 0]
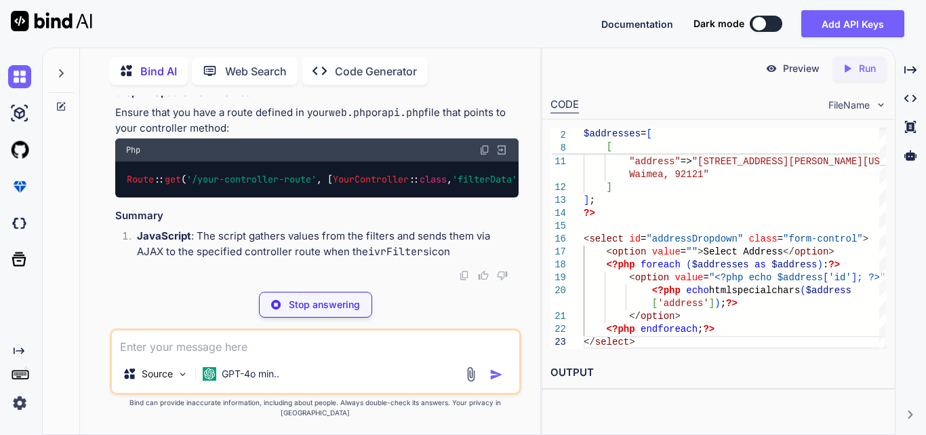
drag, startPoint x: 146, startPoint y: 162, endPoint x: 206, endPoint y: 140, distance: 63.5
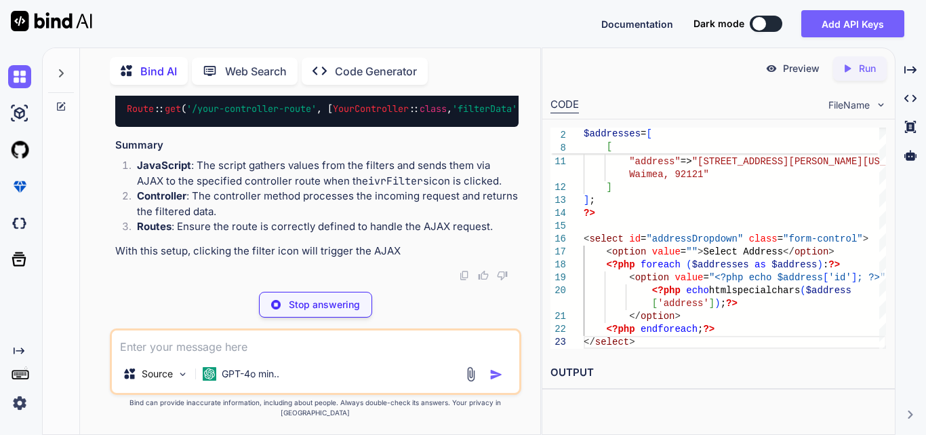
scroll to position [116854, 0]
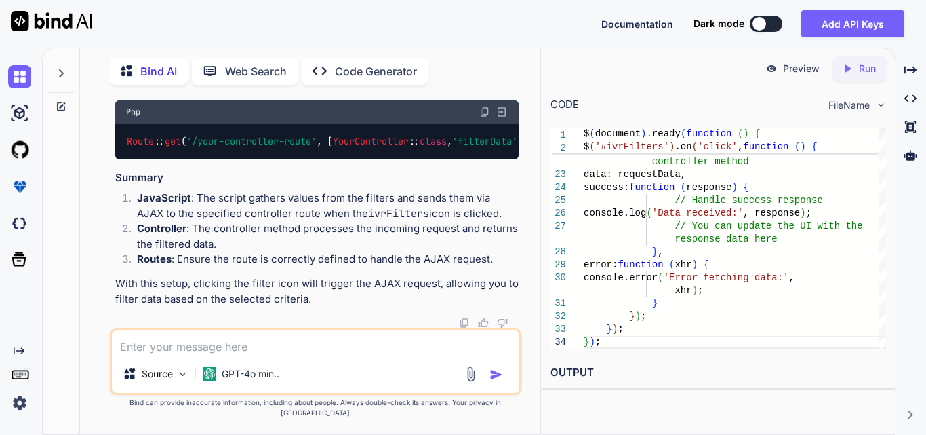
scroll to position [117218, 0]
drag, startPoint x: 146, startPoint y: 128, endPoint x: 276, endPoint y: 199, distance: 147.4
copy code "$( '#ivrFilters' ). on ( 'click' , function ( ) { // Gather filter values var c…"
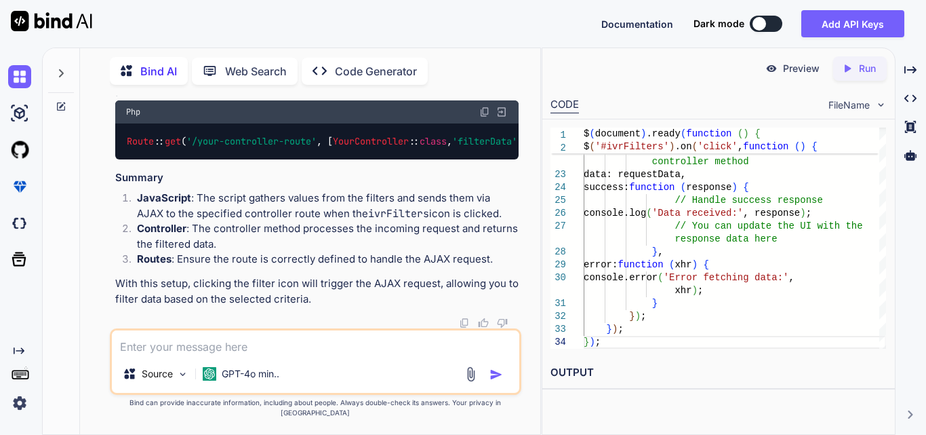
copy code "$( '#ivrFilters' ). on ( 'click' , function ( ) { // Gather filter values var c…"
